Goal: Find specific page/section: Find specific page/section

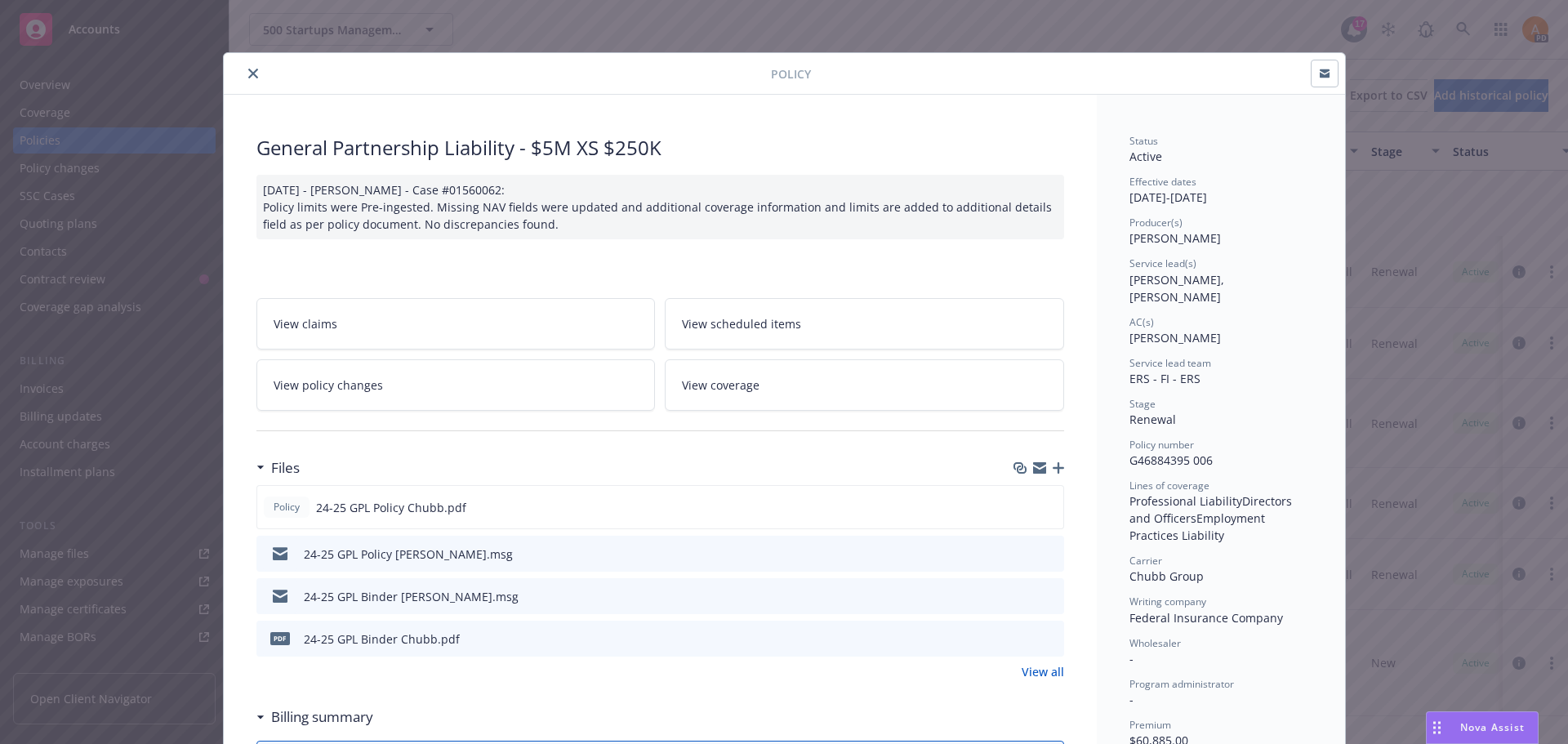
scroll to position [149, 0]
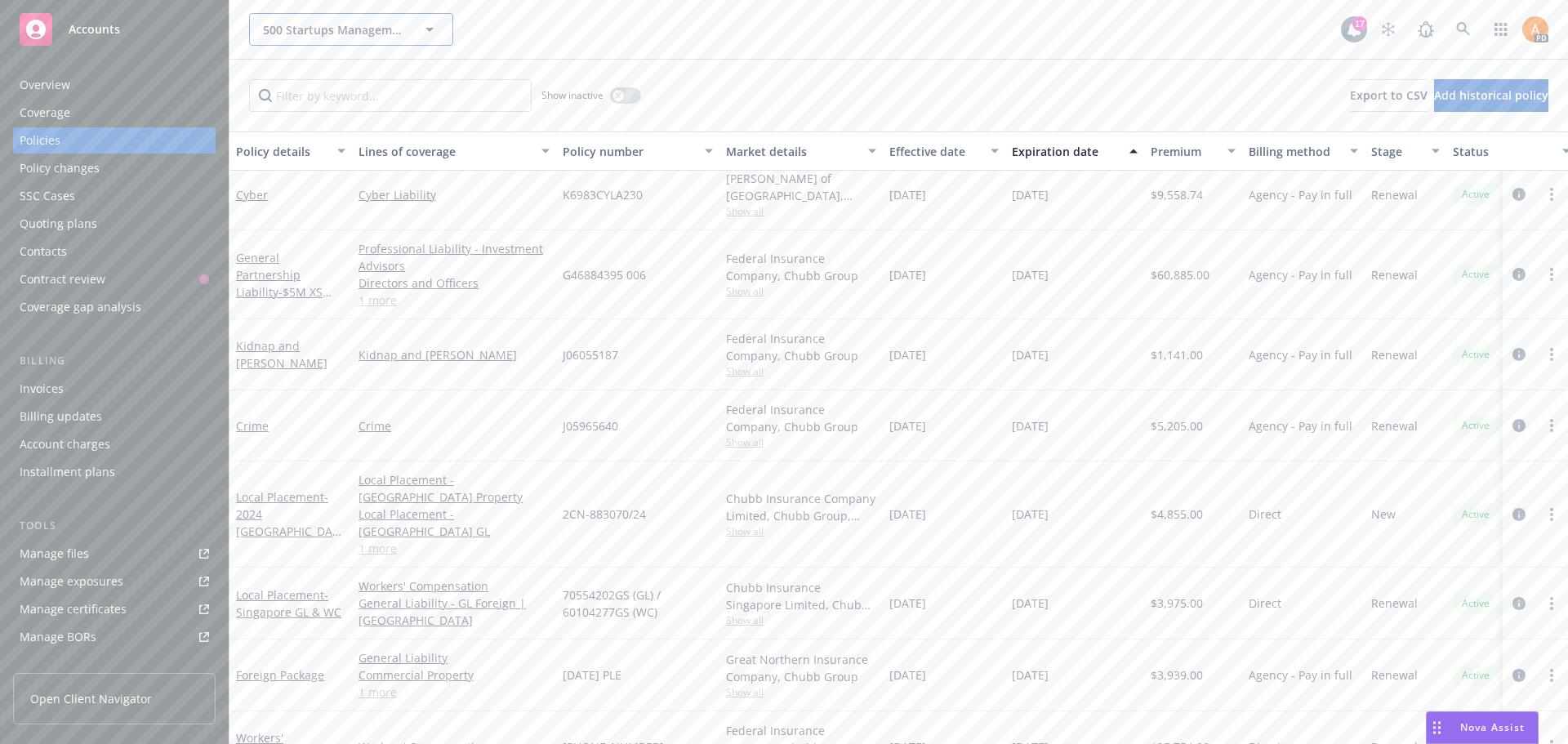
click at [291, 34] on span "500 Startups Management Company, LLC" at bounding box center [334, 29] width 141 height 17
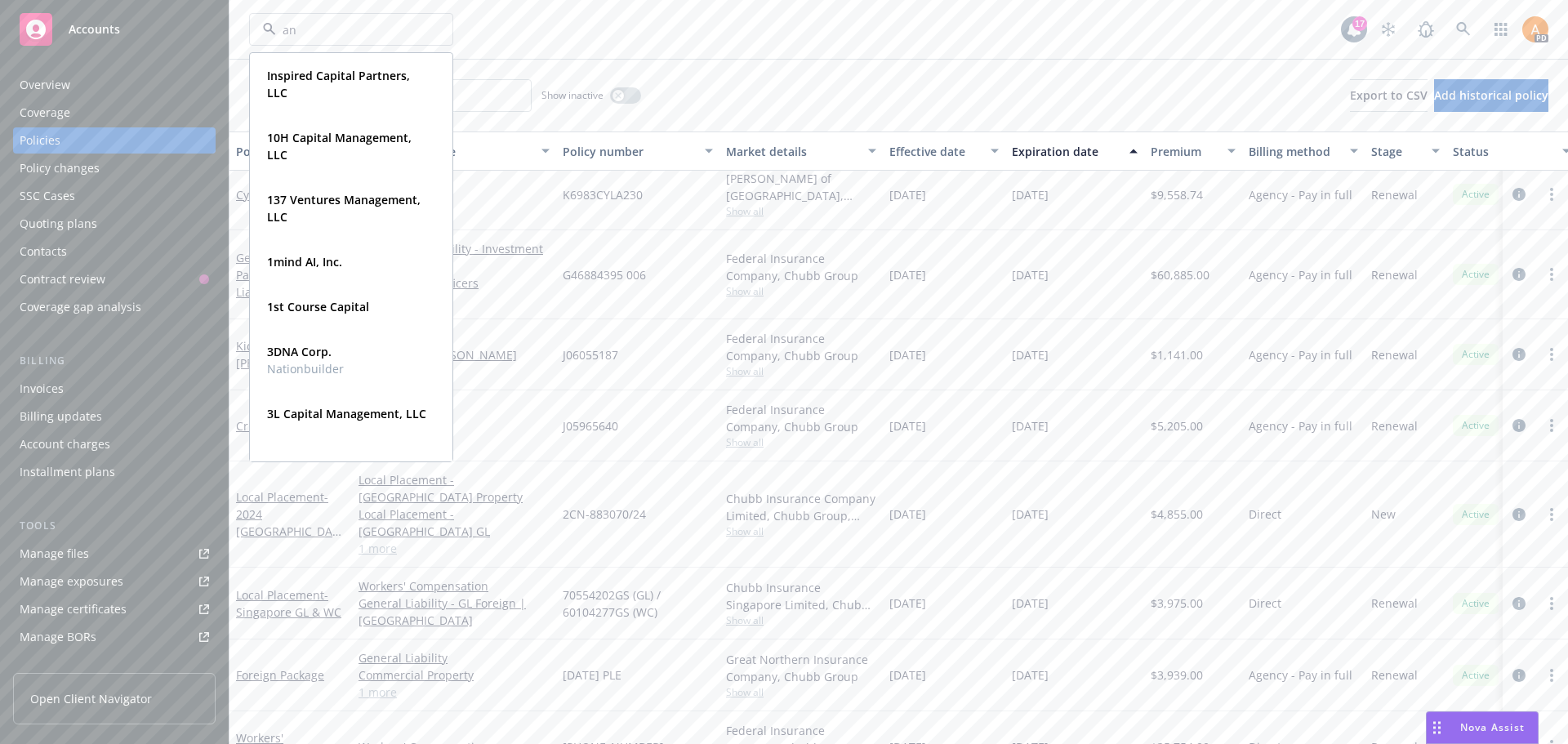
type input "and"
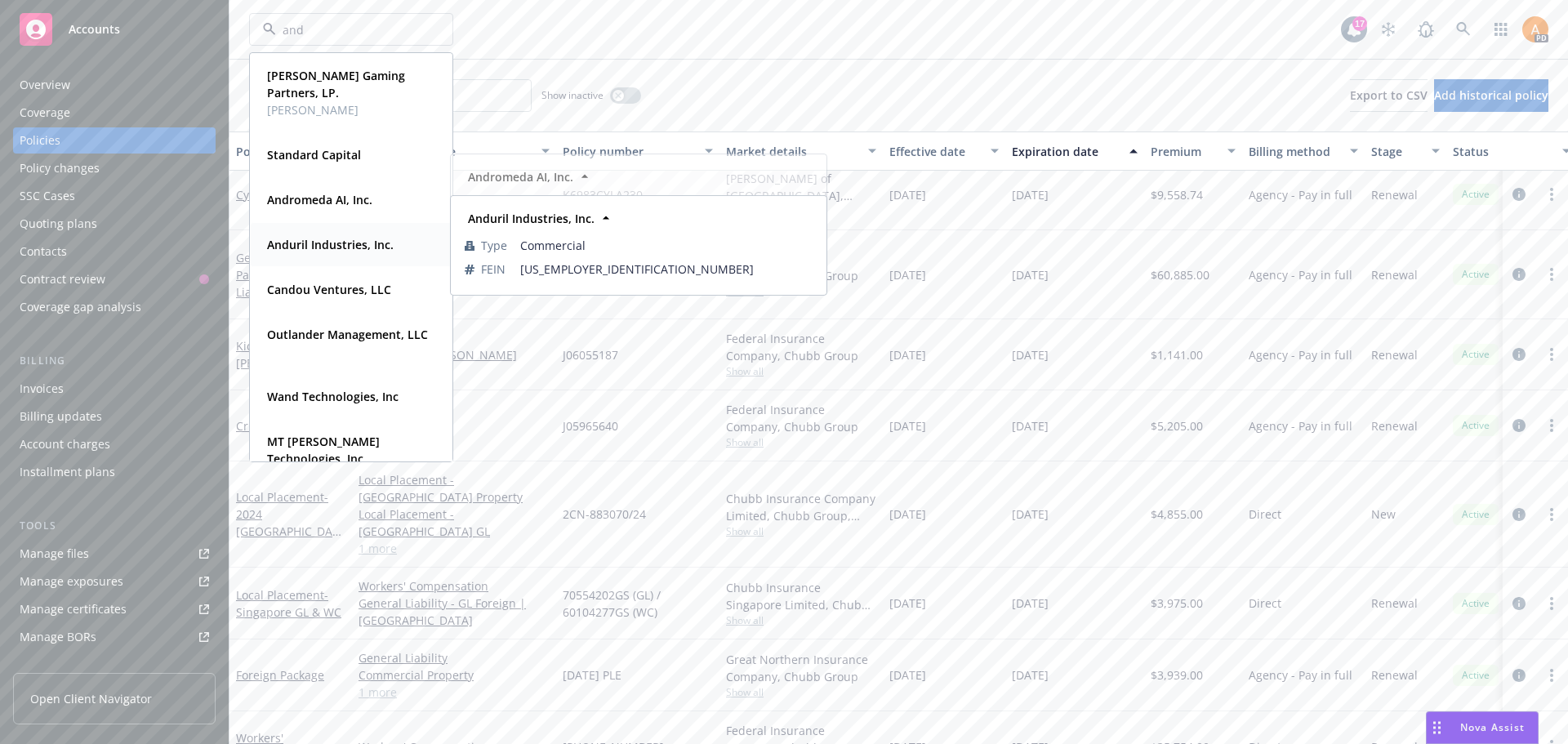
click at [339, 244] on strong "Anduril Industries, Inc." at bounding box center [330, 244] width 127 height 16
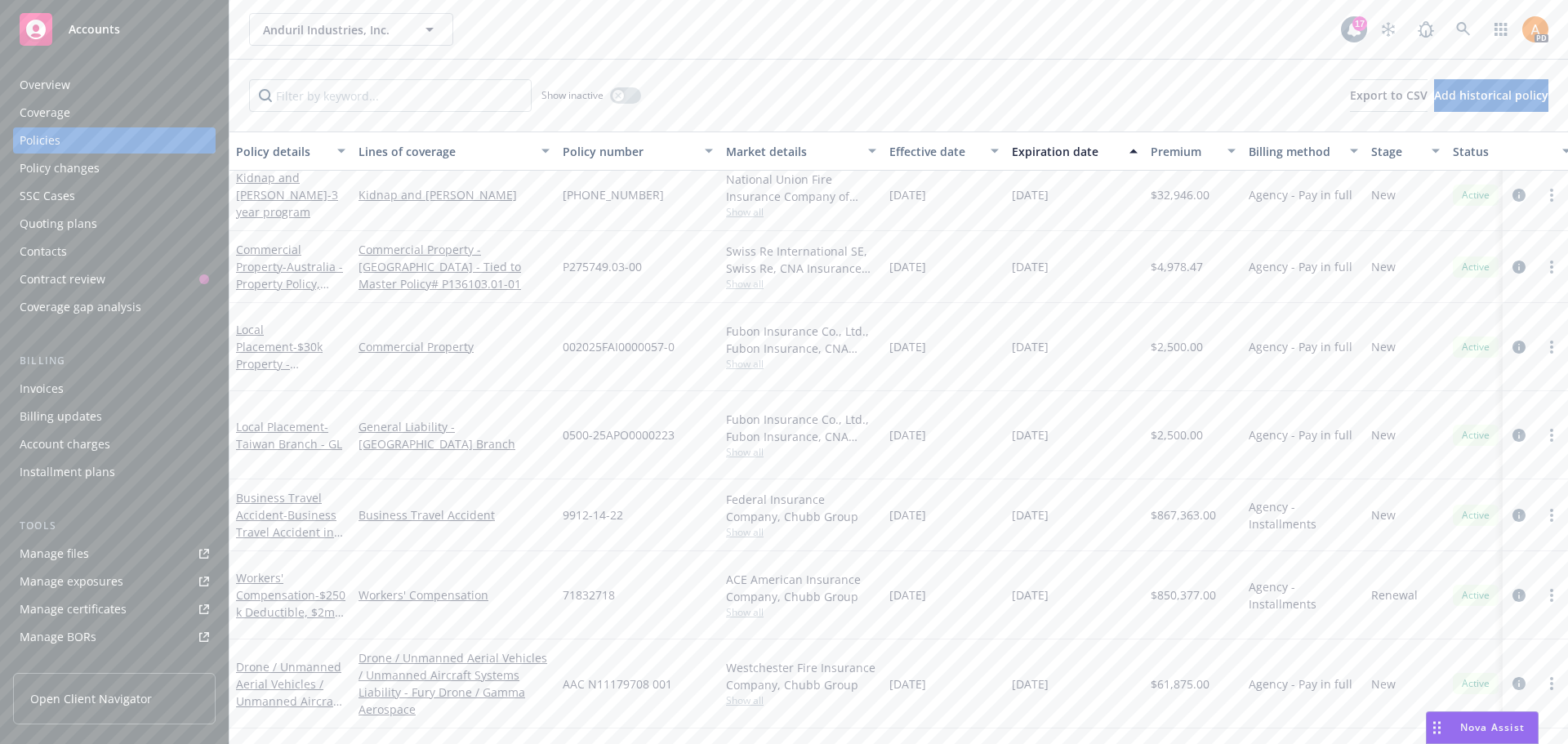
click at [67, 76] on div "Overview" at bounding box center [45, 85] width 51 height 26
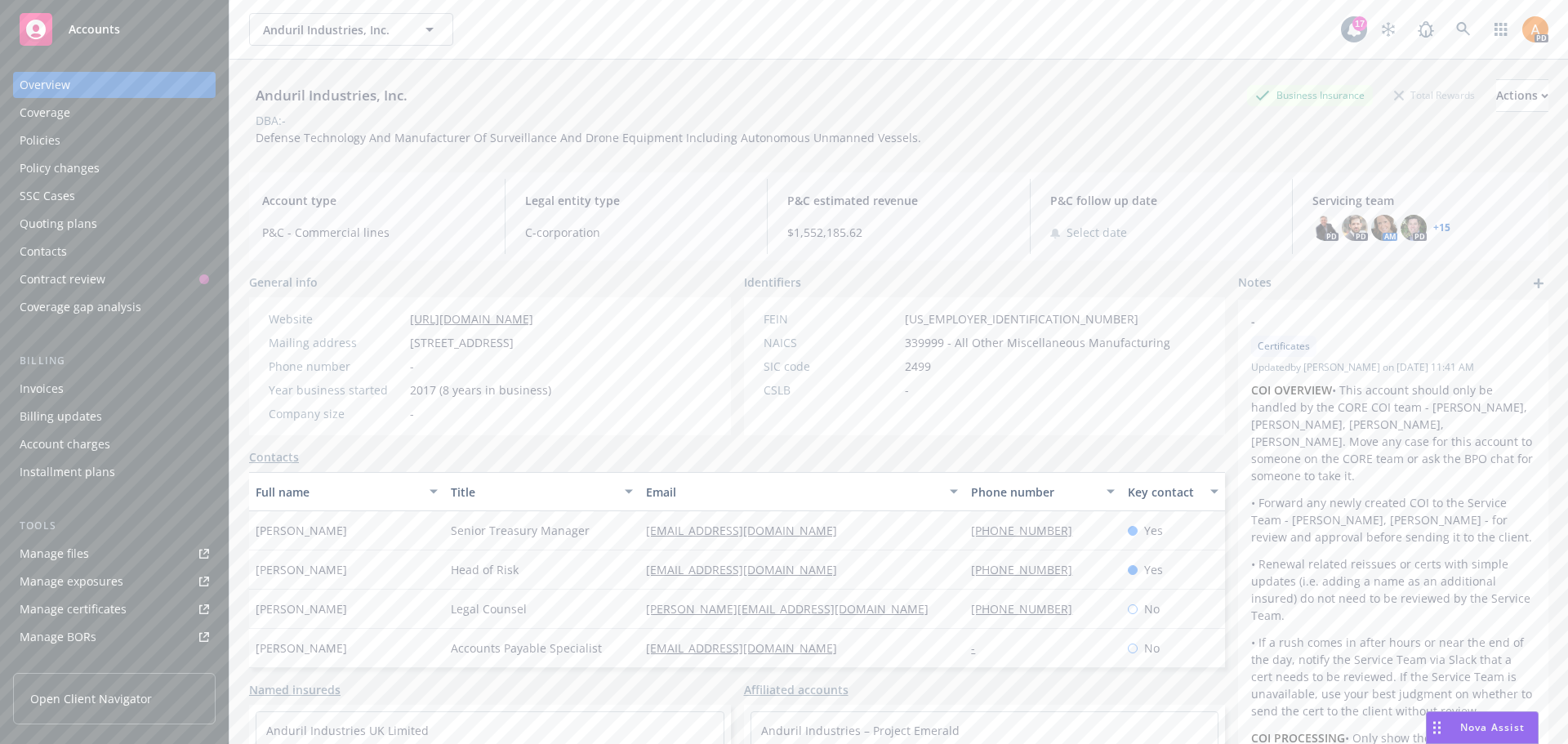
click at [1433, 228] on link "+ 15" at bounding box center [1441, 228] width 17 height 10
